Goal: Information Seeking & Learning: Learn about a topic

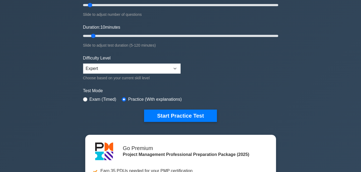
scroll to position [81, 0]
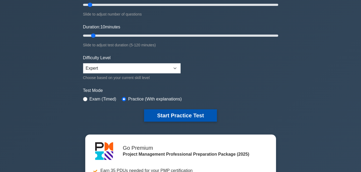
click at [179, 116] on button "Start Practice Test" at bounding box center [180, 116] width 73 height 12
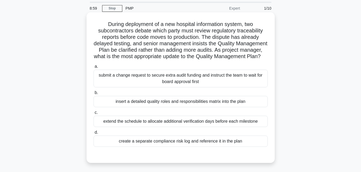
scroll to position [27, 0]
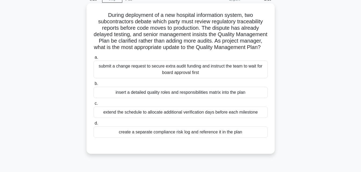
click at [190, 118] on div "extend the schedule to allocate additional verification days before each milest…" at bounding box center [180, 112] width 174 height 11
click at [93, 106] on input "c. extend the schedule to allocate additional verification days before each mil…" at bounding box center [93, 103] width 0 height 3
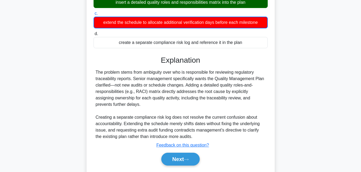
scroll to position [134, 0]
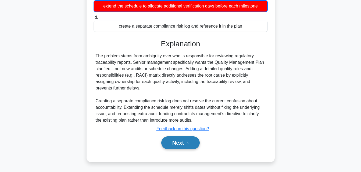
click at [173, 150] on button "Next" at bounding box center [180, 143] width 38 height 13
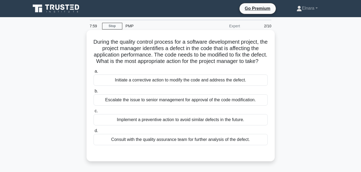
scroll to position [27, 0]
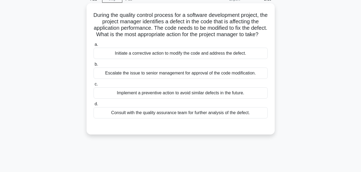
click at [159, 99] on div "Implement a preventive action to avoid similar defects in the future." at bounding box center [180, 93] width 174 height 11
click at [93, 86] on input "c. Implement a preventive action to avoid similar defects in the future." at bounding box center [93, 84] width 0 height 3
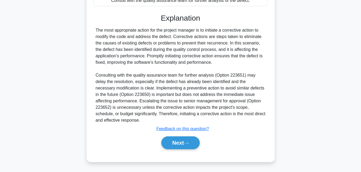
scroll to position [147, 0]
click at [179, 142] on button "Next" at bounding box center [180, 143] width 38 height 13
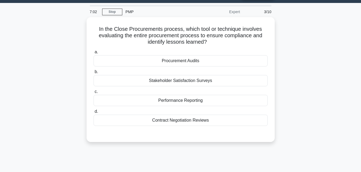
scroll to position [0, 0]
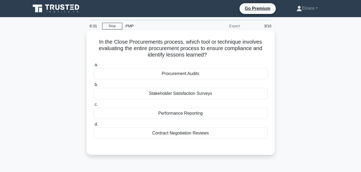
click at [179, 75] on div "Procurement Audits" at bounding box center [180, 73] width 174 height 11
click at [93, 67] on input "a. Procurement Audits" at bounding box center [93, 64] width 0 height 3
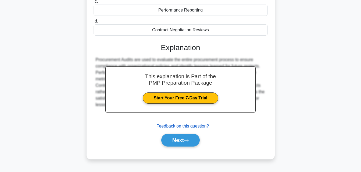
scroll to position [107, 0]
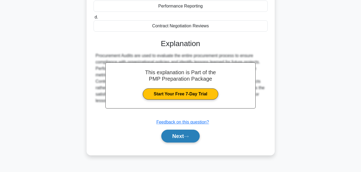
click at [180, 136] on button "Next" at bounding box center [180, 136] width 38 height 13
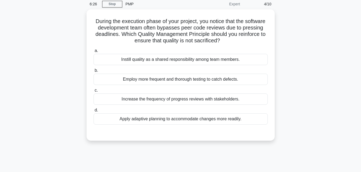
scroll to position [0, 0]
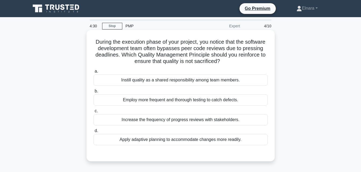
click at [189, 120] on div "Increase the frequency of progress reviews with stakeholders." at bounding box center [180, 119] width 174 height 11
click at [93, 113] on input "c. Increase the frequency of progress reviews with stakeholders." at bounding box center [93, 111] width 0 height 3
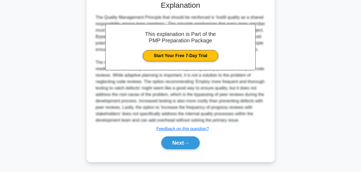
scroll to position [160, 0]
click at [182, 142] on button "Next" at bounding box center [180, 143] width 38 height 13
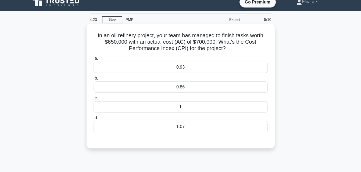
scroll to position [0, 0]
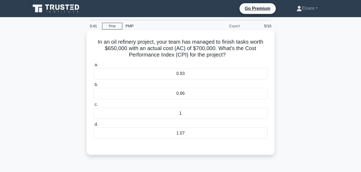
click at [167, 75] on div "0.93" at bounding box center [180, 73] width 174 height 11
click at [93, 67] on input "a. 0.93" at bounding box center [93, 64] width 0 height 3
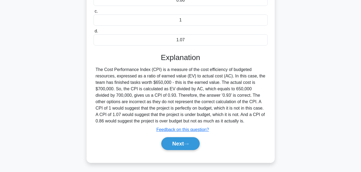
scroll to position [118, 0]
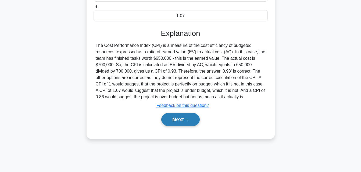
click at [176, 120] on button "Next" at bounding box center [180, 119] width 38 height 13
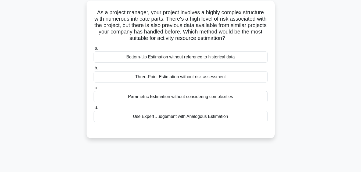
scroll to position [10, 0]
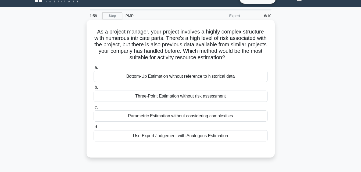
click at [162, 136] on div "Use Expert Judgement with Analogous Estimation" at bounding box center [180, 136] width 174 height 11
click at [93, 129] on input "d. Use Expert Judgement with Analogous Estimation" at bounding box center [93, 127] width 0 height 3
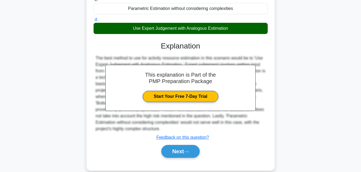
scroll to position [127, 0]
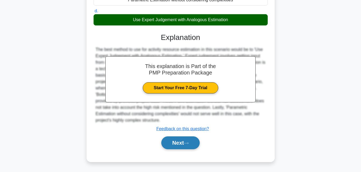
click at [171, 143] on button "Next" at bounding box center [180, 143] width 38 height 13
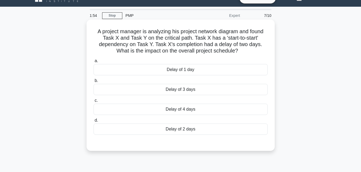
scroll to position [10, 0]
click at [189, 91] on div "Delay of 3 days" at bounding box center [180, 89] width 174 height 11
click at [93, 83] on input "[PERSON_NAME] of 3 days" at bounding box center [93, 81] width 0 height 3
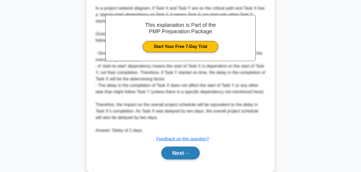
scroll to position [172, 0]
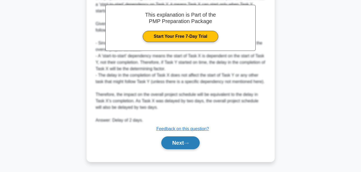
click at [179, 143] on button "Next" at bounding box center [180, 143] width 38 height 13
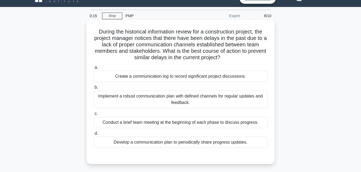
scroll to position [37, 0]
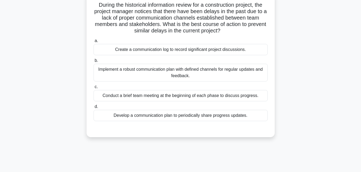
click at [214, 116] on div "Develop a communication plan to periodically share progress updates." at bounding box center [180, 115] width 174 height 11
click at [93, 109] on input "d. Develop a communication plan to periodically share progress updates." at bounding box center [93, 106] width 0 height 3
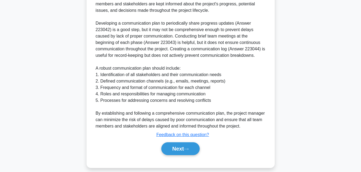
scroll to position [198, 0]
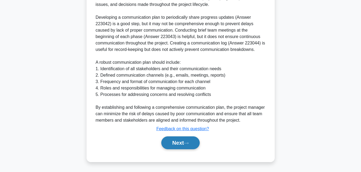
click at [175, 142] on button "Next" at bounding box center [180, 143] width 38 height 13
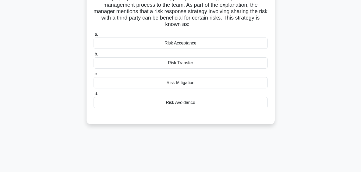
scroll to position [10, 0]
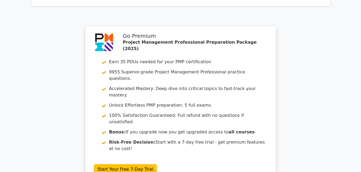
scroll to position [886, 0]
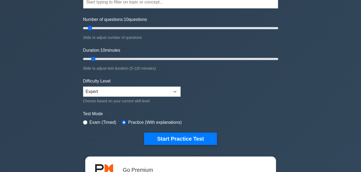
scroll to position [81, 0]
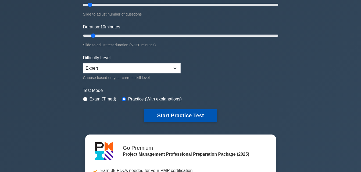
click at [164, 116] on button "Start Practice Test" at bounding box center [180, 116] width 73 height 12
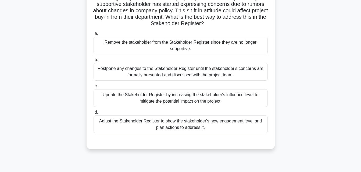
scroll to position [54, 0]
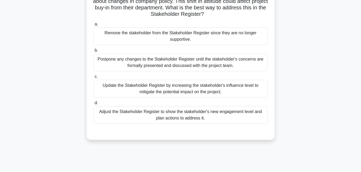
click at [190, 117] on div "Adjust the Stakeholder Register to show the stakeholder's new engagement level …" at bounding box center [180, 115] width 174 height 18
click at [93, 105] on input "d. Adjust the Stakeholder Register to show the stakeholder's new engagement lev…" at bounding box center [93, 103] width 0 height 3
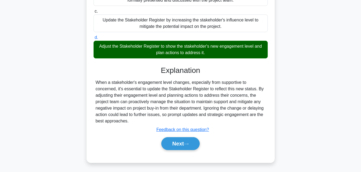
scroll to position [120, 0]
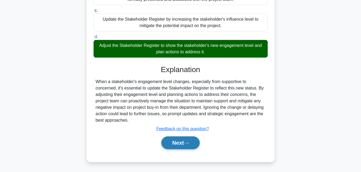
click at [178, 141] on button "Next" at bounding box center [180, 143] width 38 height 13
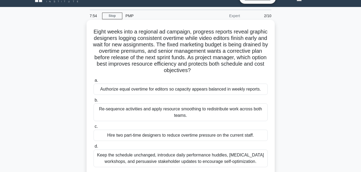
scroll to position [37, 0]
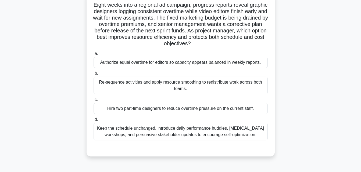
click at [134, 133] on div "Keep the schedule unchanged, introduce daily performance huddles, [MEDICAL_DATA…" at bounding box center [180, 132] width 174 height 18
click at [93, 122] on input "d. Keep the schedule unchanged, introduce daily performance huddles, [MEDICAL_D…" at bounding box center [93, 119] width 0 height 3
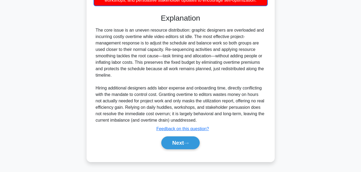
scroll to position [172, 0]
click at [173, 143] on button "Next" at bounding box center [180, 143] width 38 height 13
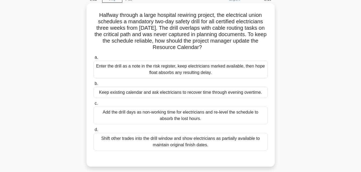
scroll to position [54, 0]
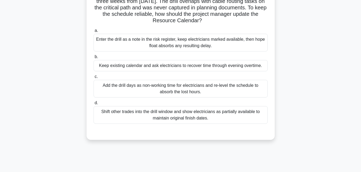
click at [207, 115] on div "Shift other trades into the drill window and show electricians as partially ava…" at bounding box center [180, 115] width 174 height 18
click at [93, 105] on input "d. Shift other trades into the drill window and show electricians as partially …" at bounding box center [93, 103] width 0 height 3
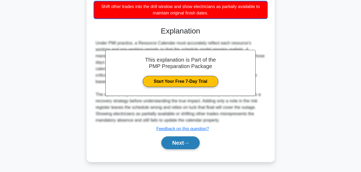
click at [187, 143] on icon at bounding box center [186, 143] width 5 height 3
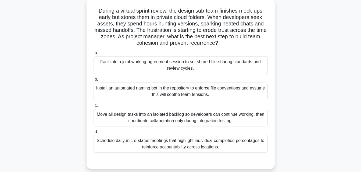
scroll to position [37, 0]
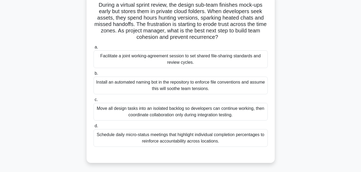
click at [192, 62] on div "Facilitate a joint working-agreement session to set shared file-sharing standar…" at bounding box center [180, 60] width 174 height 18
click at [93, 49] on input "a. Facilitate a joint working-agreement session to set shared file-sharing stan…" at bounding box center [93, 47] width 0 height 3
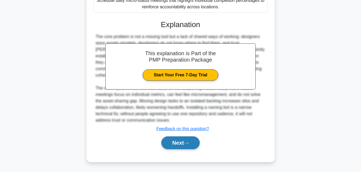
click at [170, 137] on button "Next" at bounding box center [180, 143] width 38 height 13
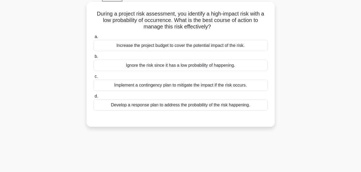
scroll to position [10, 0]
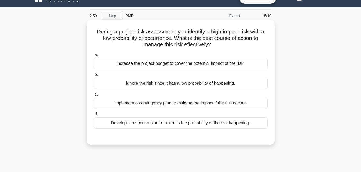
click at [194, 104] on div "Implement a contingency plan to mitigate the impact if the risk occurs." at bounding box center [180, 103] width 174 height 11
click at [93, 96] on input "c. Implement a contingency plan to mitigate the impact if the risk occurs." at bounding box center [93, 94] width 0 height 3
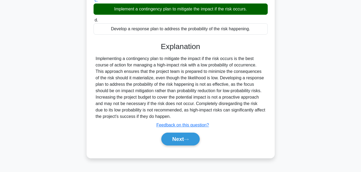
scroll to position [118, 0]
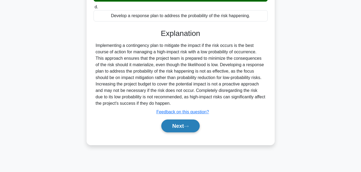
click at [178, 124] on button "Next" at bounding box center [180, 126] width 38 height 13
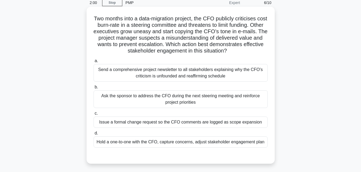
scroll to position [10, 0]
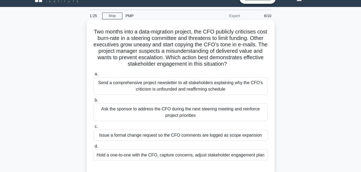
click at [196, 156] on div "Hold a one-to-one with the CFO, capture concerns, adjust stakeholder engagement…" at bounding box center [180, 155] width 174 height 11
click at [93, 149] on input "d. Hold a one-to-one with the CFO, capture concerns, adjust stakeholder engagem…" at bounding box center [93, 146] width 0 height 3
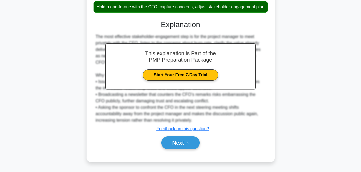
scroll to position [165, 0]
click at [180, 142] on button "Next" at bounding box center [180, 143] width 38 height 13
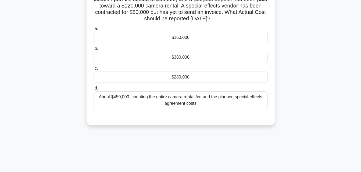
scroll to position [10, 0]
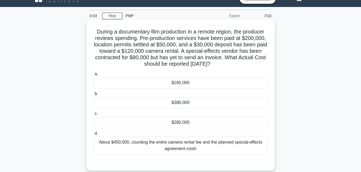
click at [179, 121] on div "$280,000" at bounding box center [180, 122] width 174 height 11
click at [93, 116] on input "c. $280,000" at bounding box center [93, 113] width 0 height 3
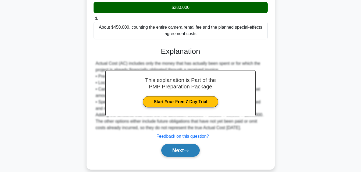
scroll to position [133, 0]
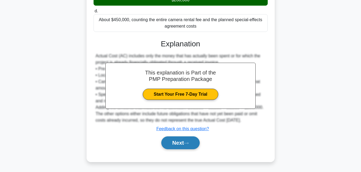
click at [178, 140] on button "Next" at bounding box center [180, 143] width 38 height 13
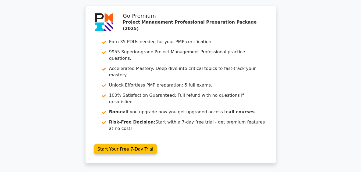
scroll to position [860, 0]
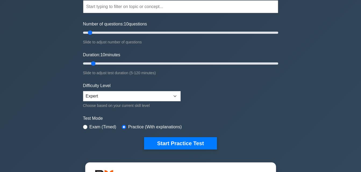
scroll to position [54, 0]
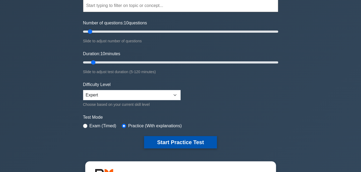
click at [165, 136] on button "Start Practice Test" at bounding box center [180, 142] width 73 height 12
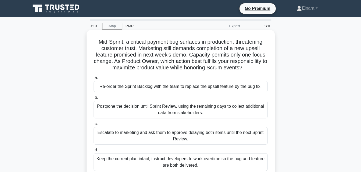
scroll to position [27, 0]
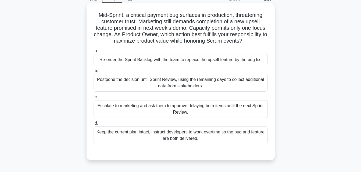
click at [196, 63] on div "Re-order the Sprint Backlog with the team to replace the upsell feature by the …" at bounding box center [180, 59] width 174 height 11
click at [93, 53] on input "a. Re-order the Sprint Backlog with the team to replace the upsell feature by t…" at bounding box center [93, 50] width 0 height 3
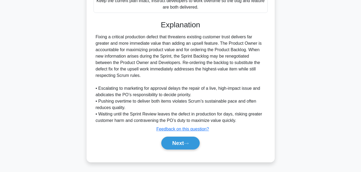
scroll to position [159, 0]
click at [181, 146] on button "Next" at bounding box center [180, 143] width 38 height 13
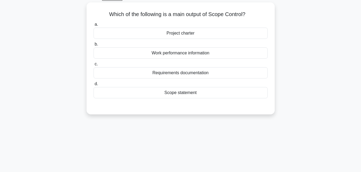
scroll to position [0, 0]
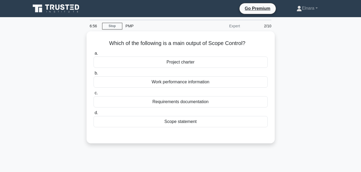
drag, startPoint x: 182, startPoint y: 122, endPoint x: 221, endPoint y: 150, distance: 47.9
click at [221, 150] on div "Which of the following is a main output of Scope Control? .spinner_0XTQ{transfo…" at bounding box center [180, 90] width 306 height 119
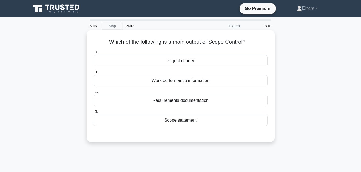
drag, startPoint x: 221, startPoint y: 150, endPoint x: 191, endPoint y: 83, distance: 74.0
click at [191, 83] on div "Work performance information" at bounding box center [180, 80] width 174 height 11
click at [93, 74] on input "b. Work performance information" at bounding box center [93, 71] width 0 height 3
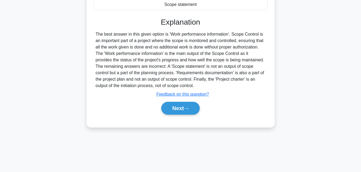
scroll to position [118, 0]
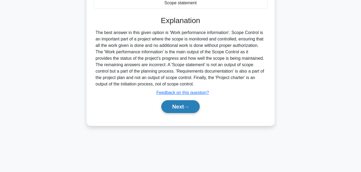
click at [186, 109] on button "Next" at bounding box center [180, 106] width 38 height 13
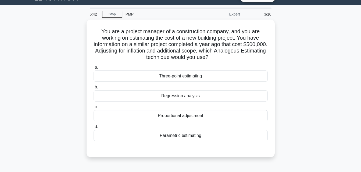
scroll to position [10, 0]
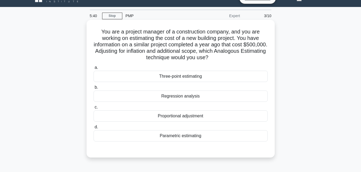
click at [194, 138] on div "Parametric estimating" at bounding box center [180, 136] width 174 height 11
click at [93, 129] on input "d. Parametric estimating" at bounding box center [93, 127] width 0 height 3
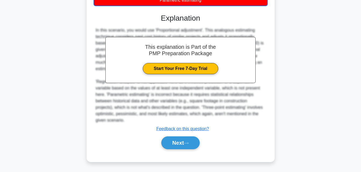
scroll to position [120, 0]
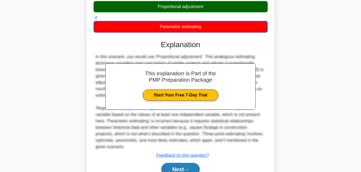
click at [178, 169] on button "Next" at bounding box center [180, 169] width 38 height 13
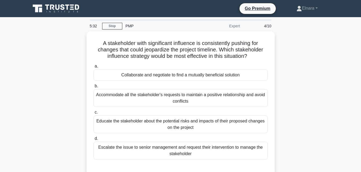
scroll to position [27, 0]
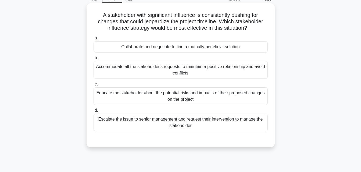
click at [236, 96] on div "Educate the stakeholder about the potential risks and impacts of their proposed…" at bounding box center [180, 97] width 174 height 18
click at [93, 86] on input "c. Educate the stakeholder about the potential risks and impacts of their propo…" at bounding box center [93, 84] width 0 height 3
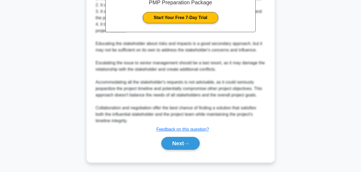
scroll to position [205, 0]
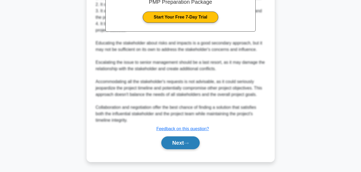
click at [189, 140] on button "Next" at bounding box center [180, 143] width 38 height 13
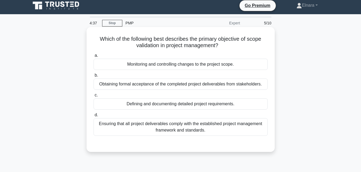
scroll to position [0, 0]
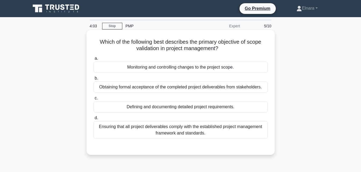
click at [210, 135] on div "Ensuring that all project deliverables comply with the established project mana…" at bounding box center [180, 130] width 174 height 18
click at [93, 120] on input "d. Ensuring that all project deliverables comply with the established project m…" at bounding box center [93, 118] width 0 height 3
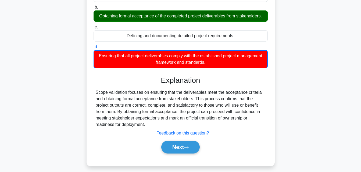
scroll to position [81, 0]
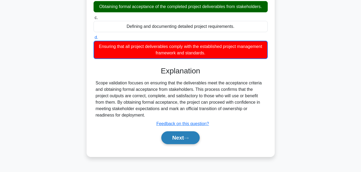
click at [183, 138] on button "Next" at bounding box center [180, 138] width 38 height 13
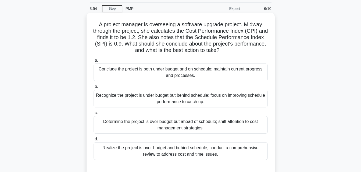
scroll to position [27, 0]
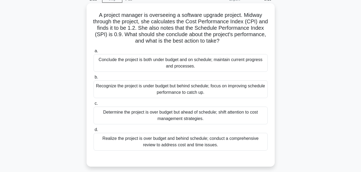
click at [185, 67] on div "Conclude the project is both under budget and on schedule; maintain current pro…" at bounding box center [180, 63] width 174 height 18
click at [93, 53] on input "a. Conclude the project is both under budget and on schedule; maintain current …" at bounding box center [93, 50] width 0 height 3
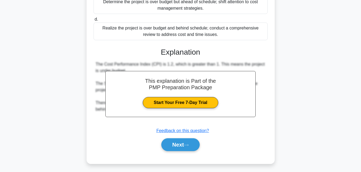
scroll to position [140, 0]
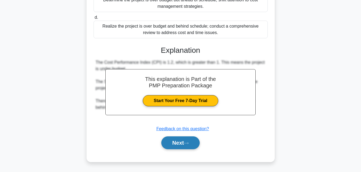
click at [171, 143] on button "Next" at bounding box center [180, 143] width 38 height 13
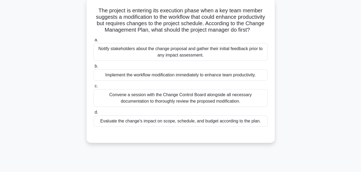
scroll to position [10, 0]
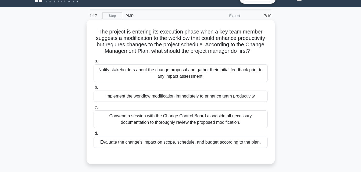
click at [168, 148] on div "Evaluate the change's impact on scope, schedule, and budget according to the pl…" at bounding box center [180, 142] width 174 height 11
click at [93, 136] on input "d. Evaluate the change's impact on scope, schedule, and budget according to the…" at bounding box center [93, 133] width 0 height 3
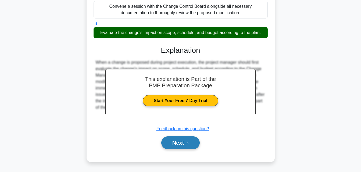
click at [167, 149] on button "Next" at bounding box center [180, 143] width 38 height 13
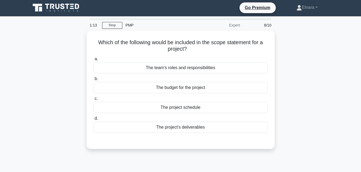
scroll to position [0, 0]
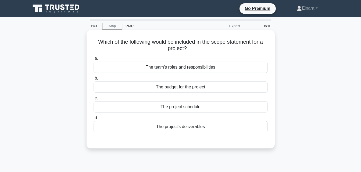
click at [176, 129] on div "The project's deliverables" at bounding box center [180, 126] width 174 height 11
click at [93, 120] on input "d. The project's deliverables" at bounding box center [93, 118] width 0 height 3
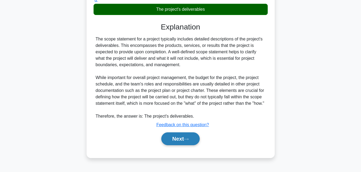
click at [177, 141] on button "Next" at bounding box center [180, 139] width 38 height 13
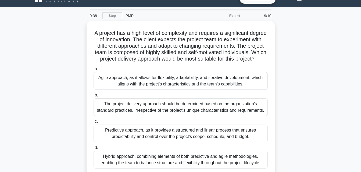
scroll to position [37, 0]
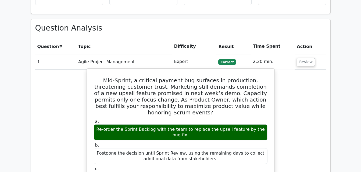
scroll to position [376, 0]
